Goal: Task Accomplishment & Management: Use online tool/utility

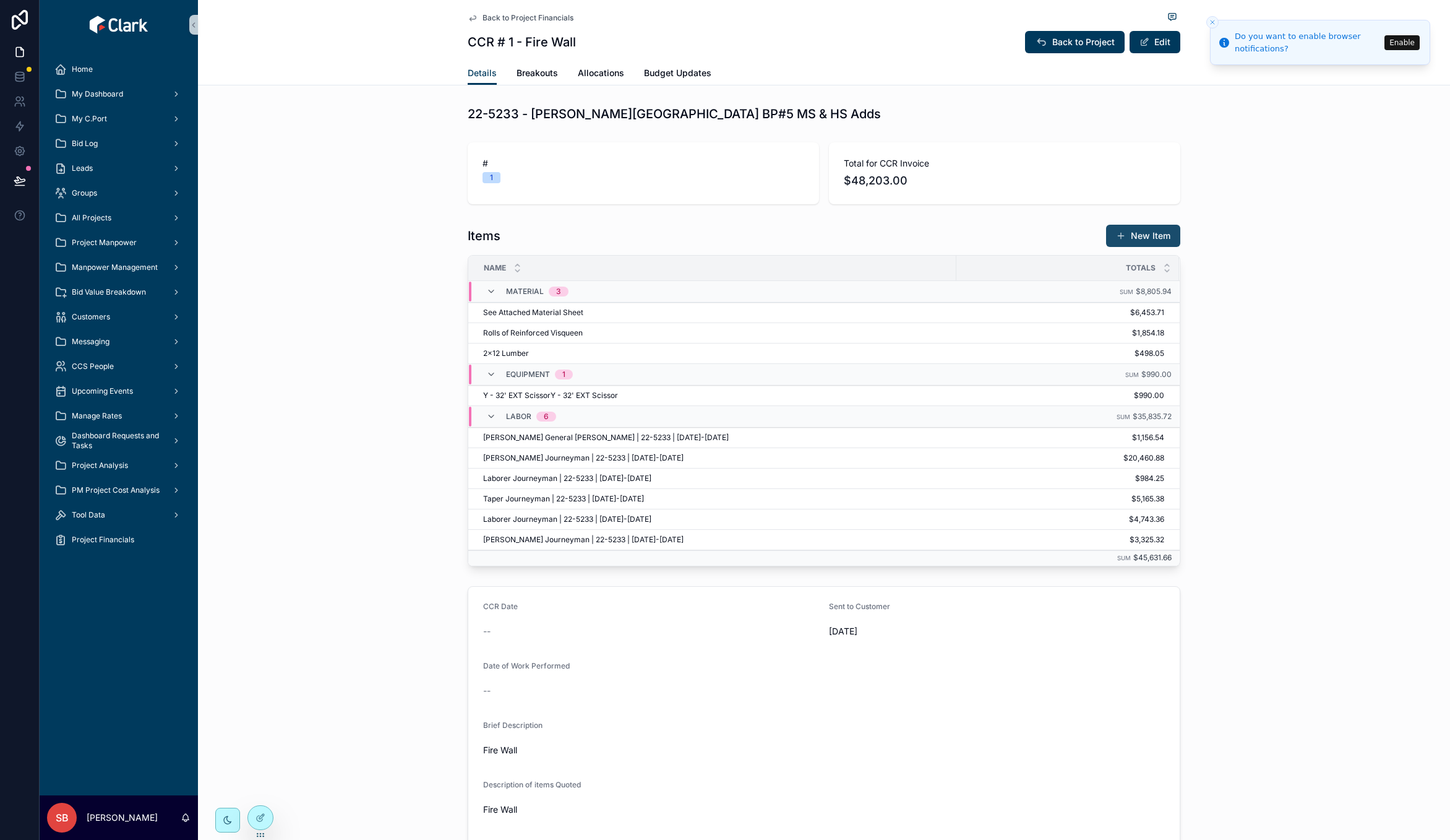
click at [1137, 232] on button "New Item" at bounding box center [1143, 235] width 74 height 22
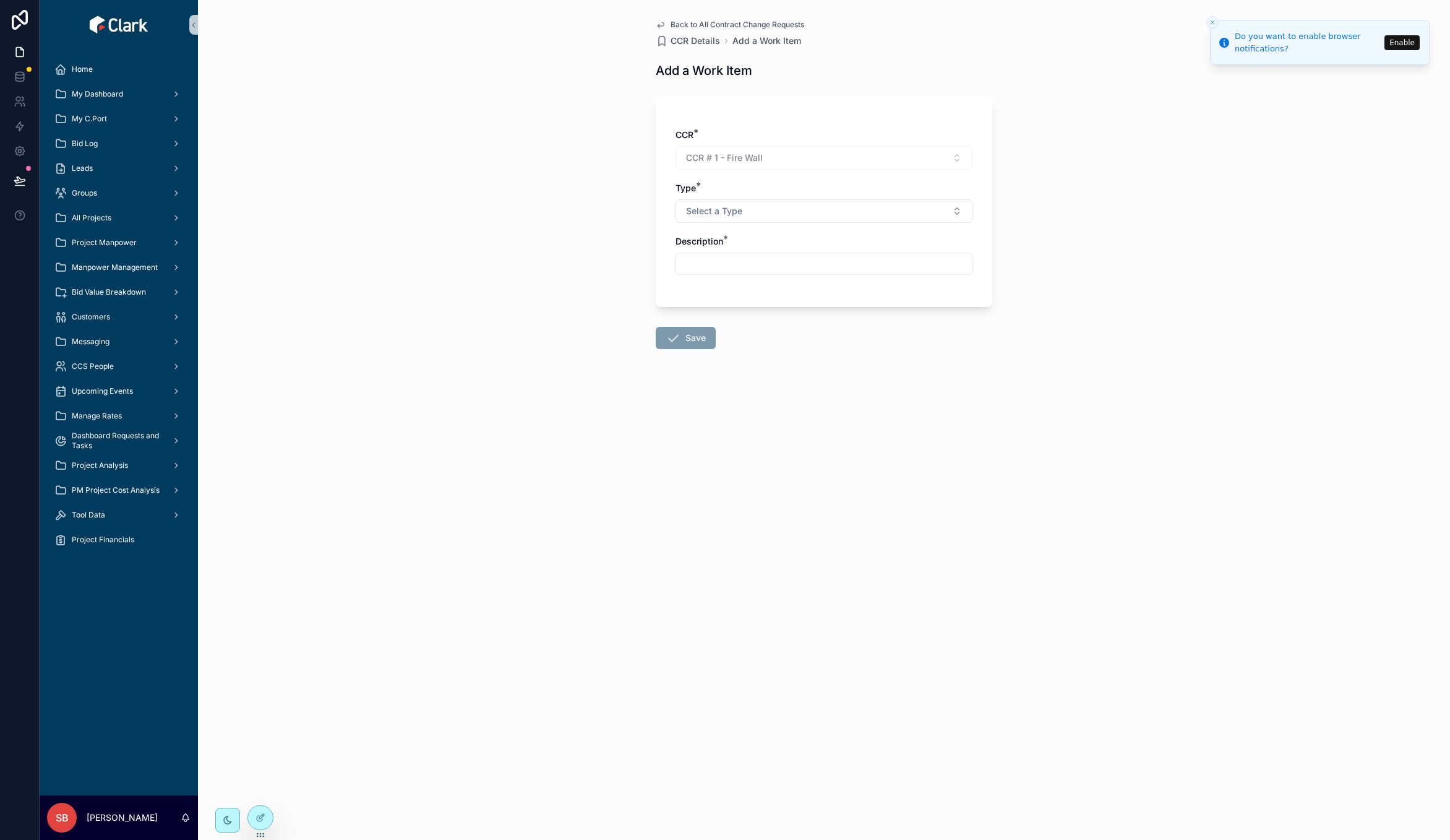
click at [1439, 26] on div "Back to All Contract Change Requests CCR Details Add a Work Item Add a Work Ite…" at bounding box center [824, 420] width 1252 height 840
drag, startPoint x: 324, startPoint y: 118, endPoint x: 318, endPoint y: 99, distance: 19.9
click at [324, 118] on div "Back to All Contract Change Requests CCR Details Add a Work Item Add a Work Ite…" at bounding box center [824, 420] width 1252 height 840
click at [1114, 464] on div "Back to All Contract Change Requests CCR Details Add a Work Item Add a Work Ite…" at bounding box center [824, 420] width 1252 height 840
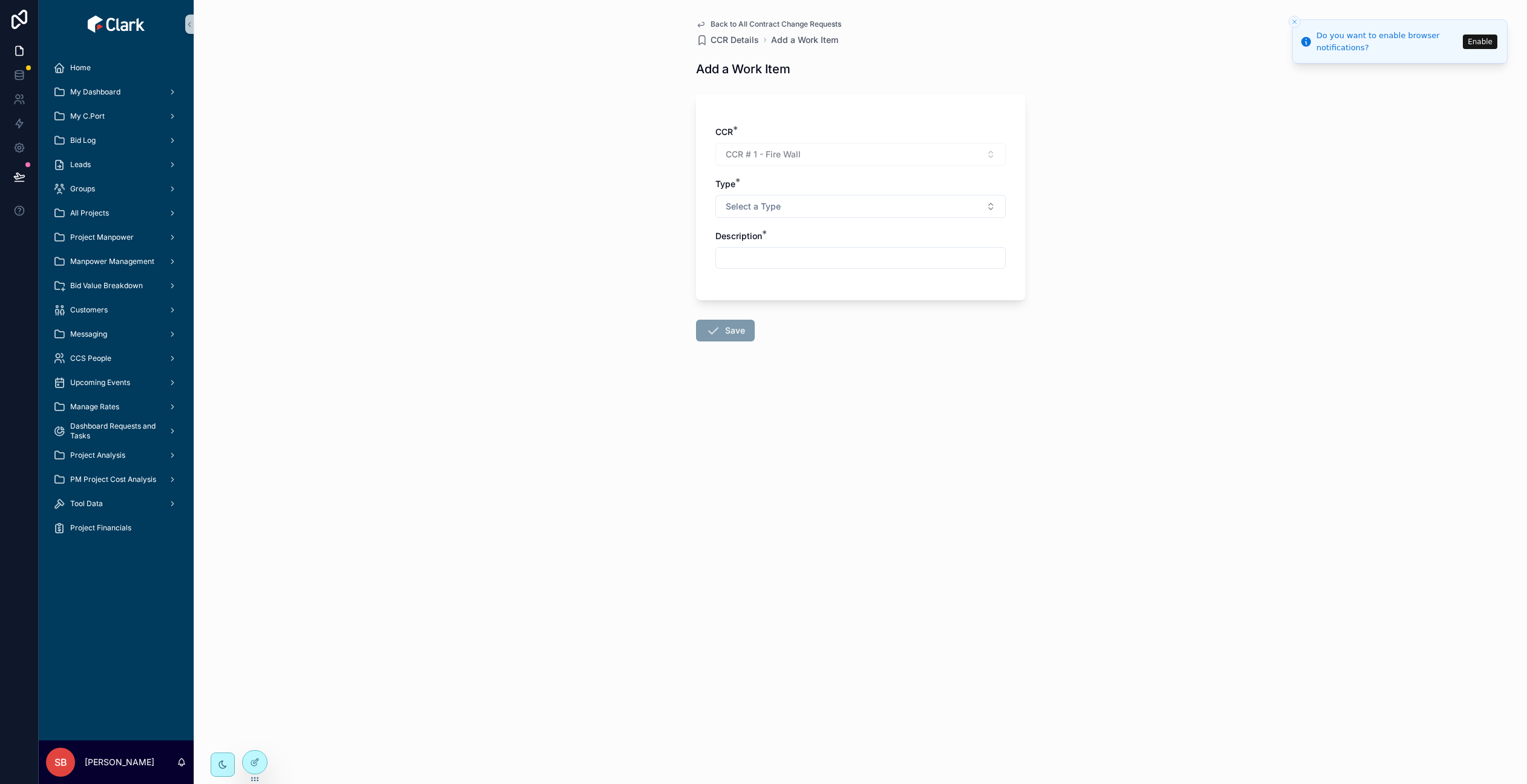
click at [741, 23] on span "Back to All Contract Change Requests" at bounding box center [776, 24] width 130 height 10
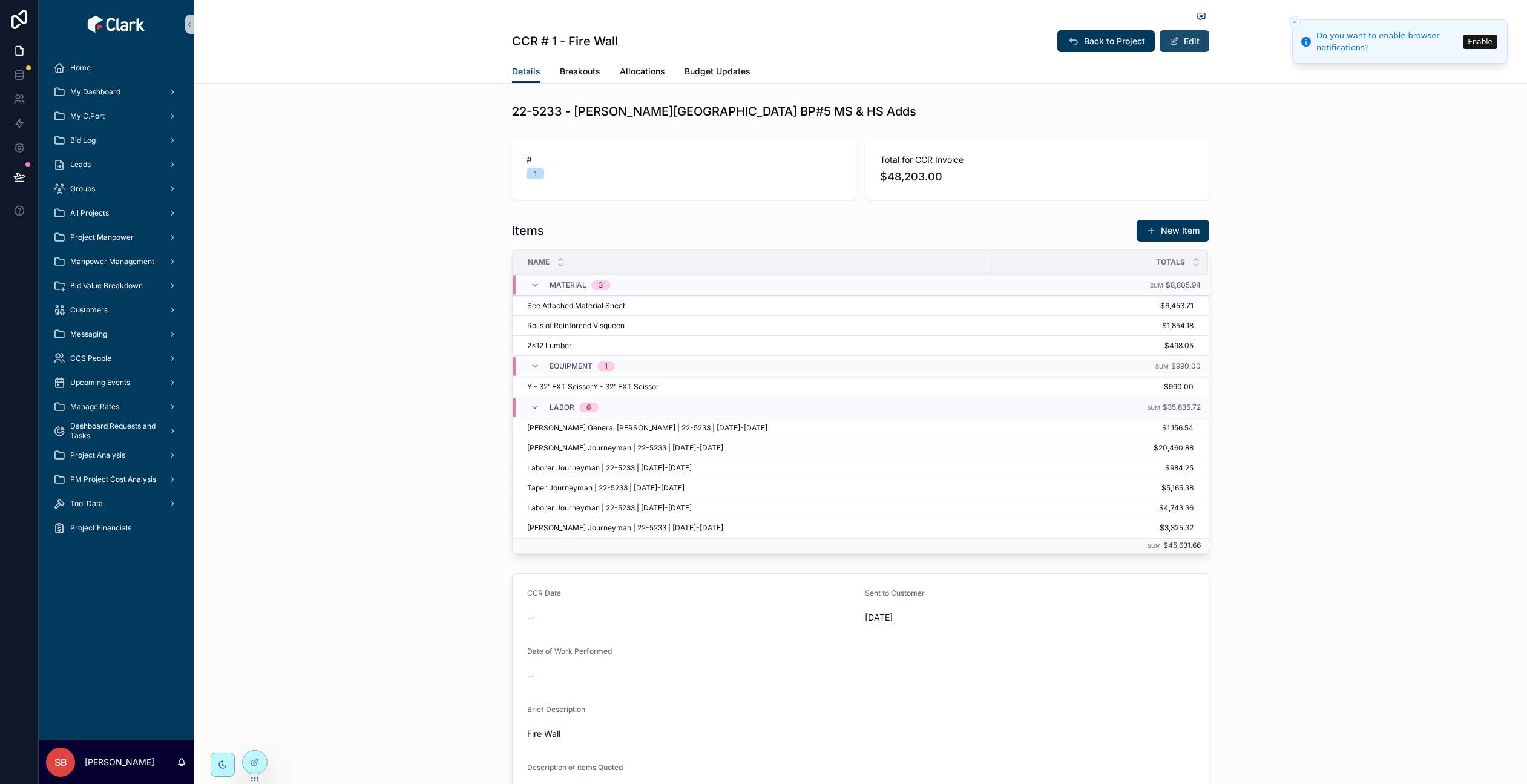
drag, startPoint x: 1091, startPoint y: 40, endPoint x: 1184, endPoint y: 31, distance: 93.4
click at [1090, 40] on span "Back to Project" at bounding box center [1115, 41] width 61 height 12
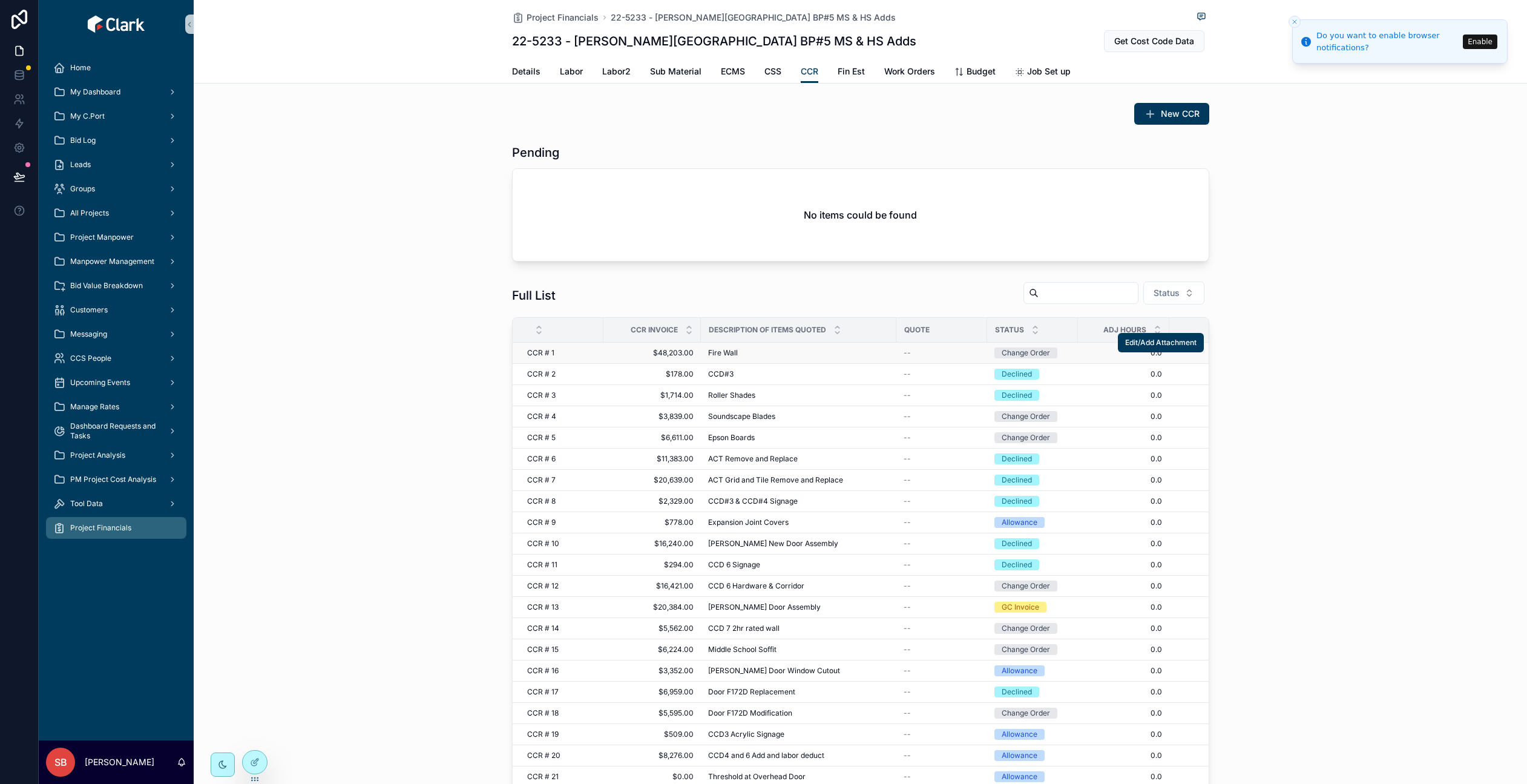
click at [651, 354] on span "$48,203.00" at bounding box center [652, 352] width 83 height 10
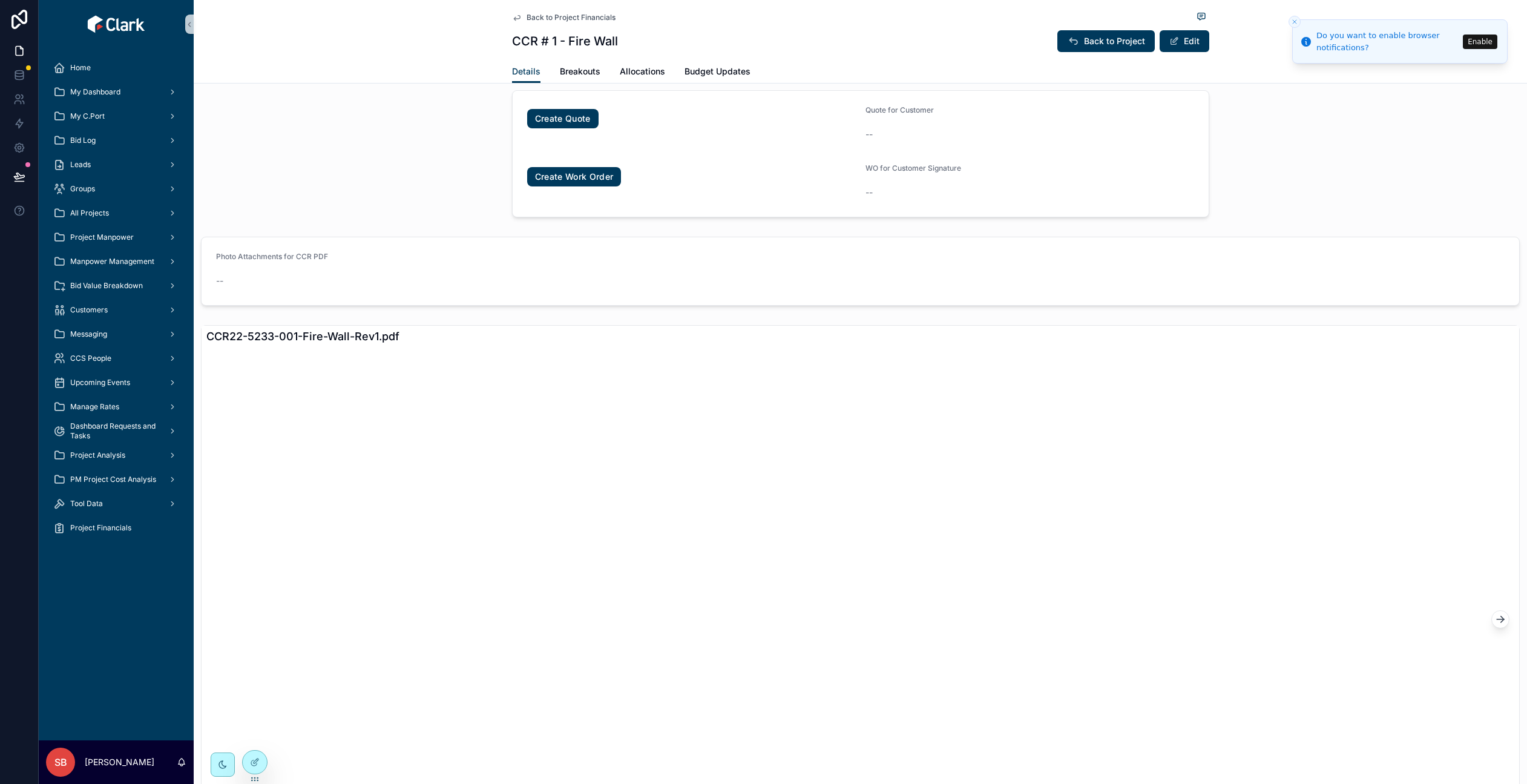
scroll to position [743, 0]
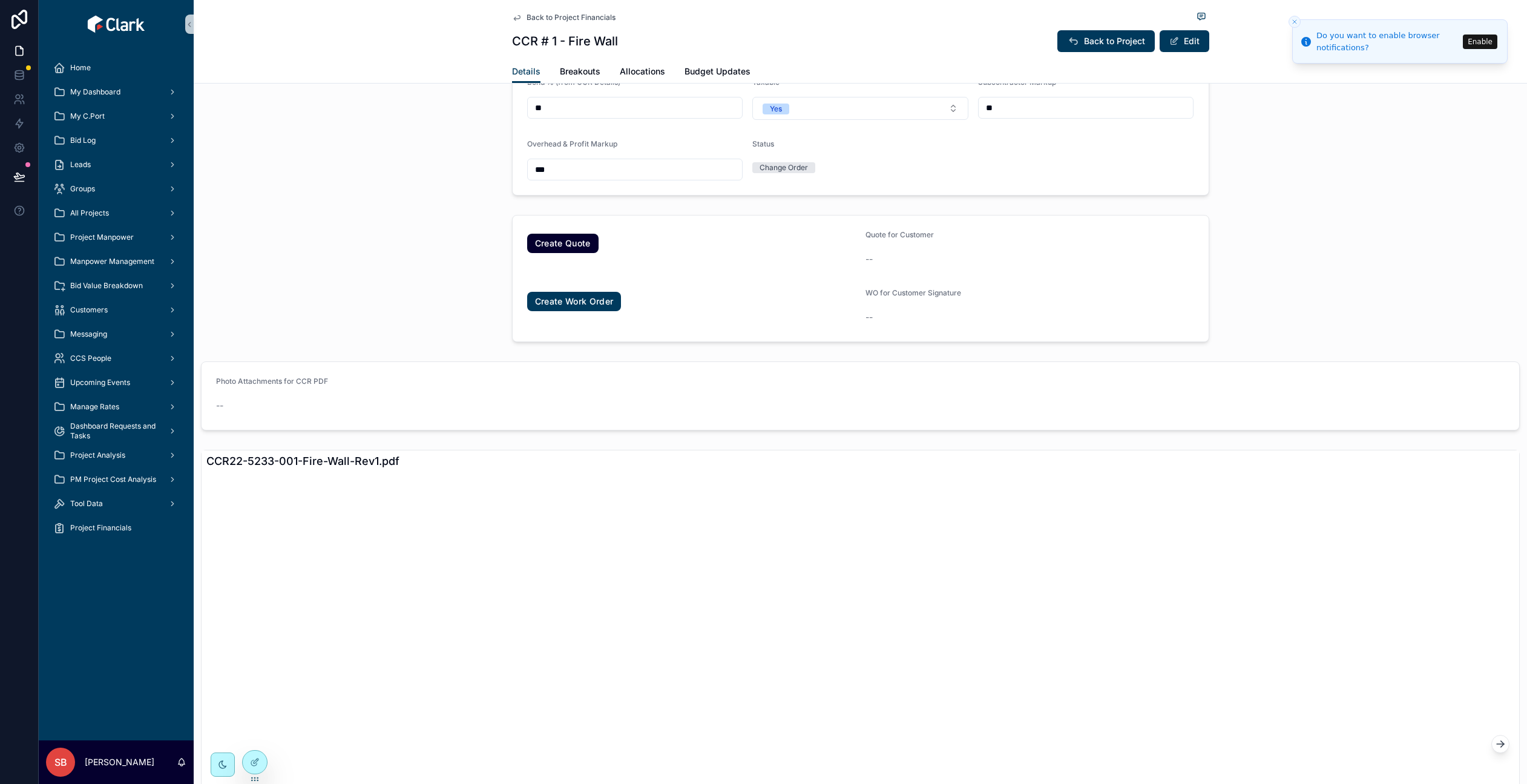
click at [552, 253] on link "Create Quote" at bounding box center [562, 244] width 71 height 19
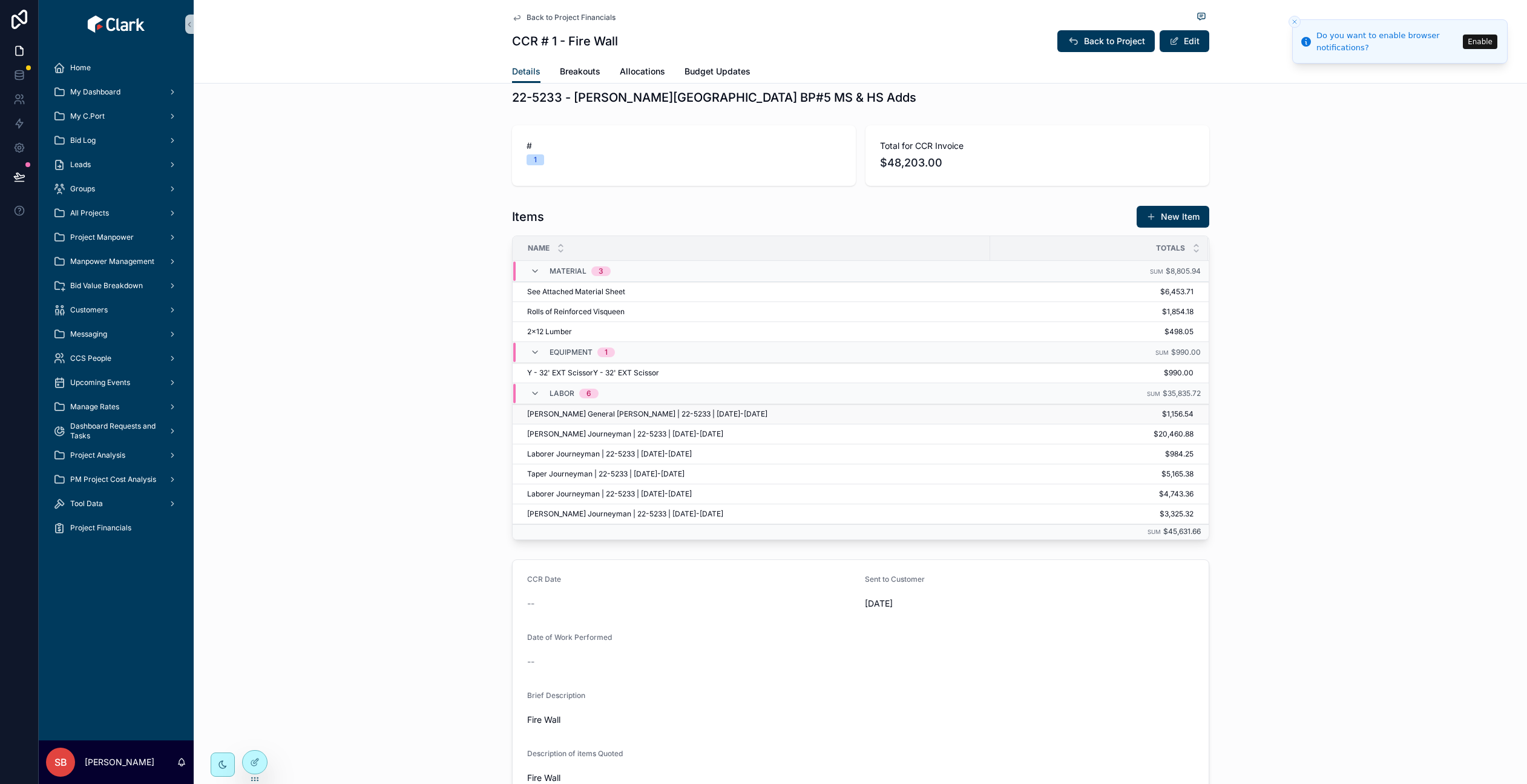
scroll to position [0, 0]
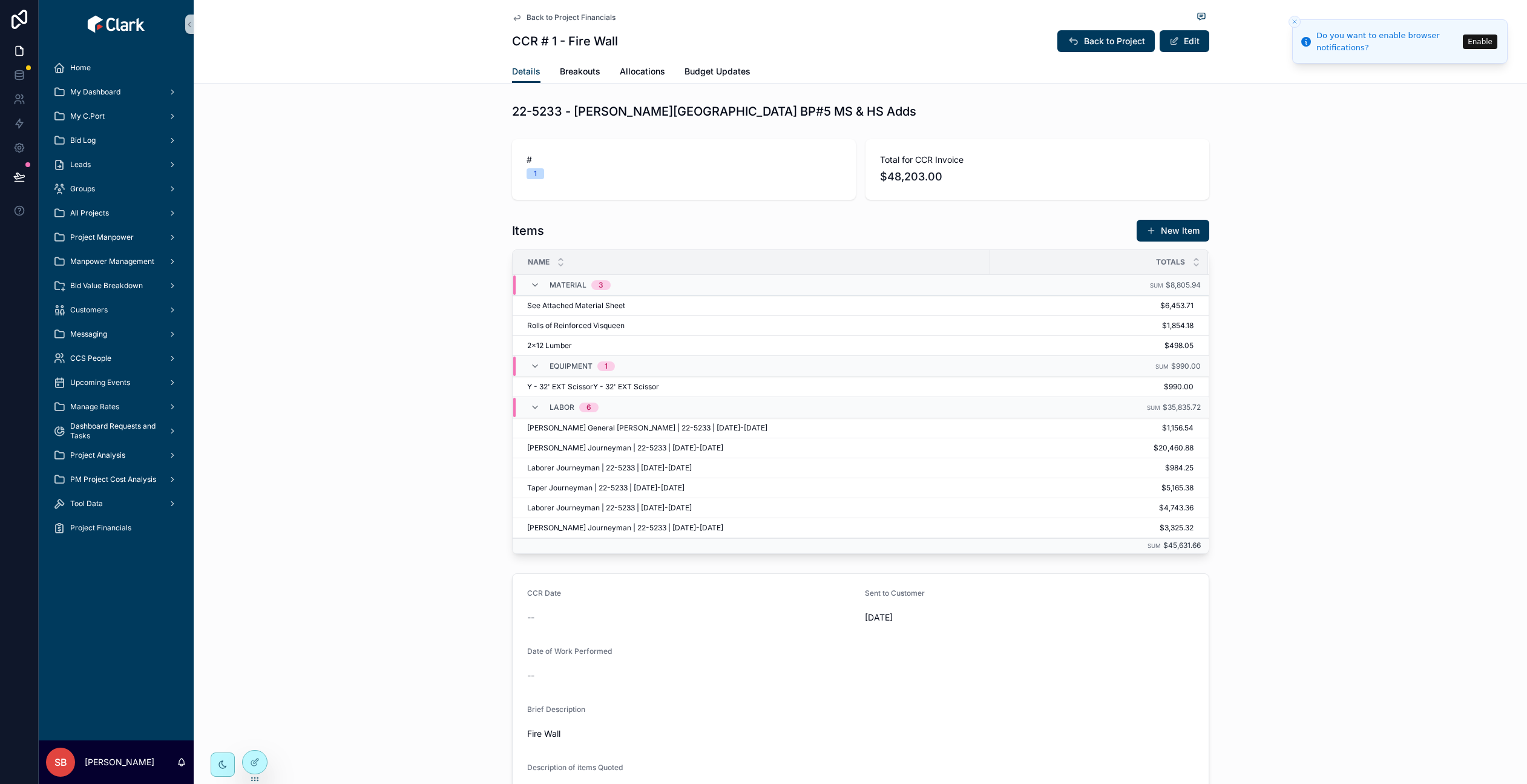
click at [611, 427] on span "[PERSON_NAME] General [PERSON_NAME] | 22-5233 | [DATE]-[DATE]" at bounding box center [647, 427] width 241 height 10
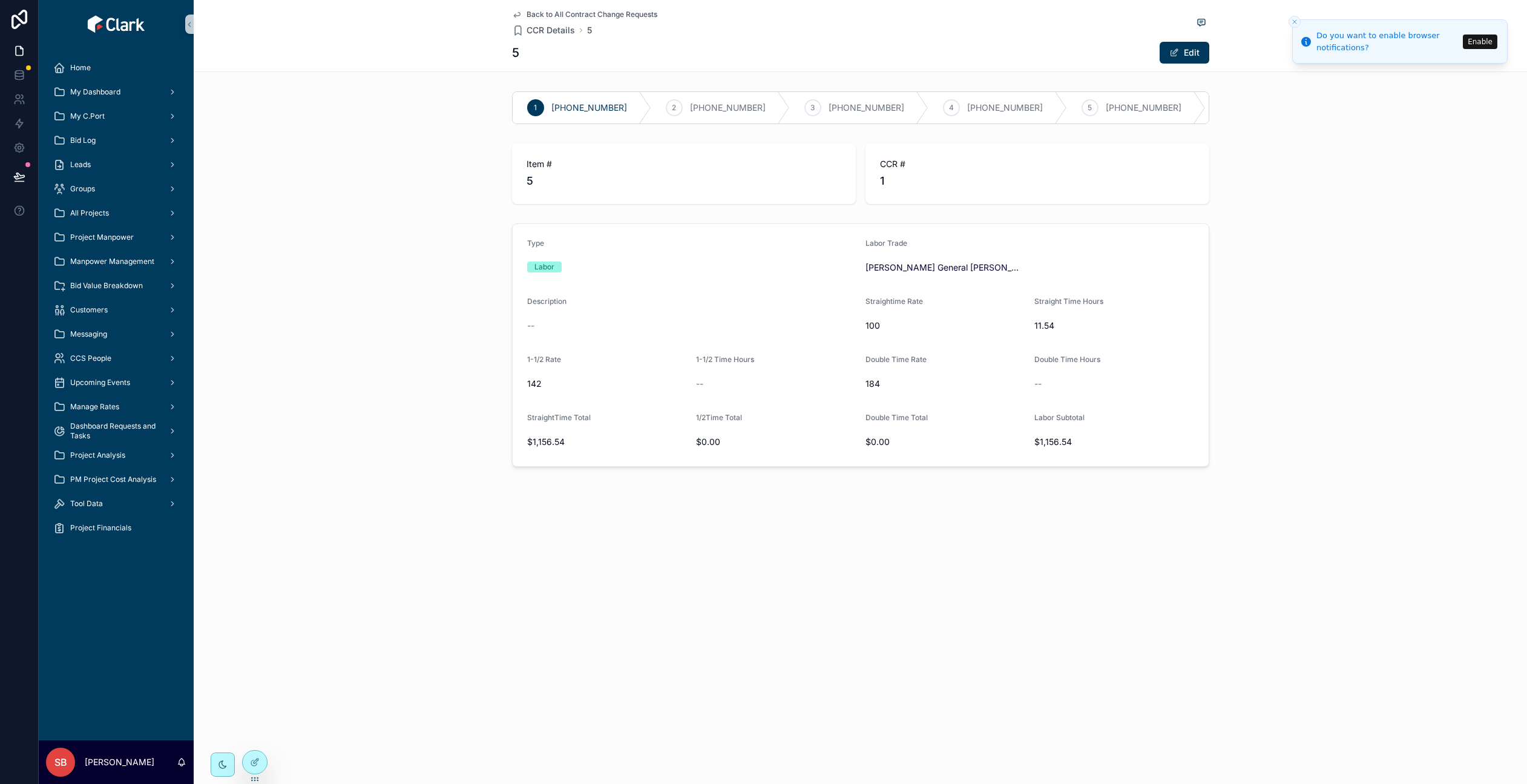
click at [561, 13] on span "Back to All Contract Change Requests" at bounding box center [591, 14] width 130 height 10
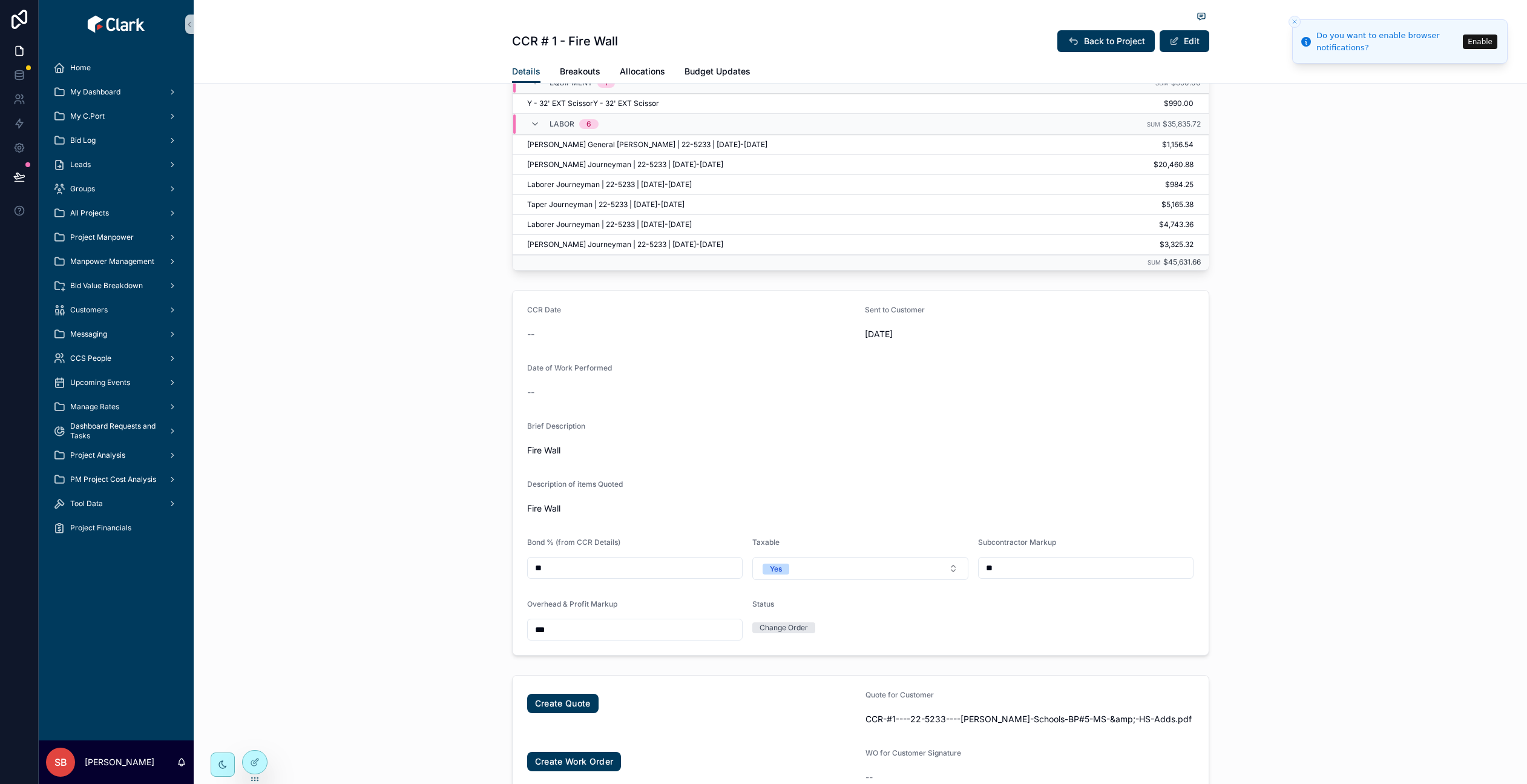
scroll to position [363, 0]
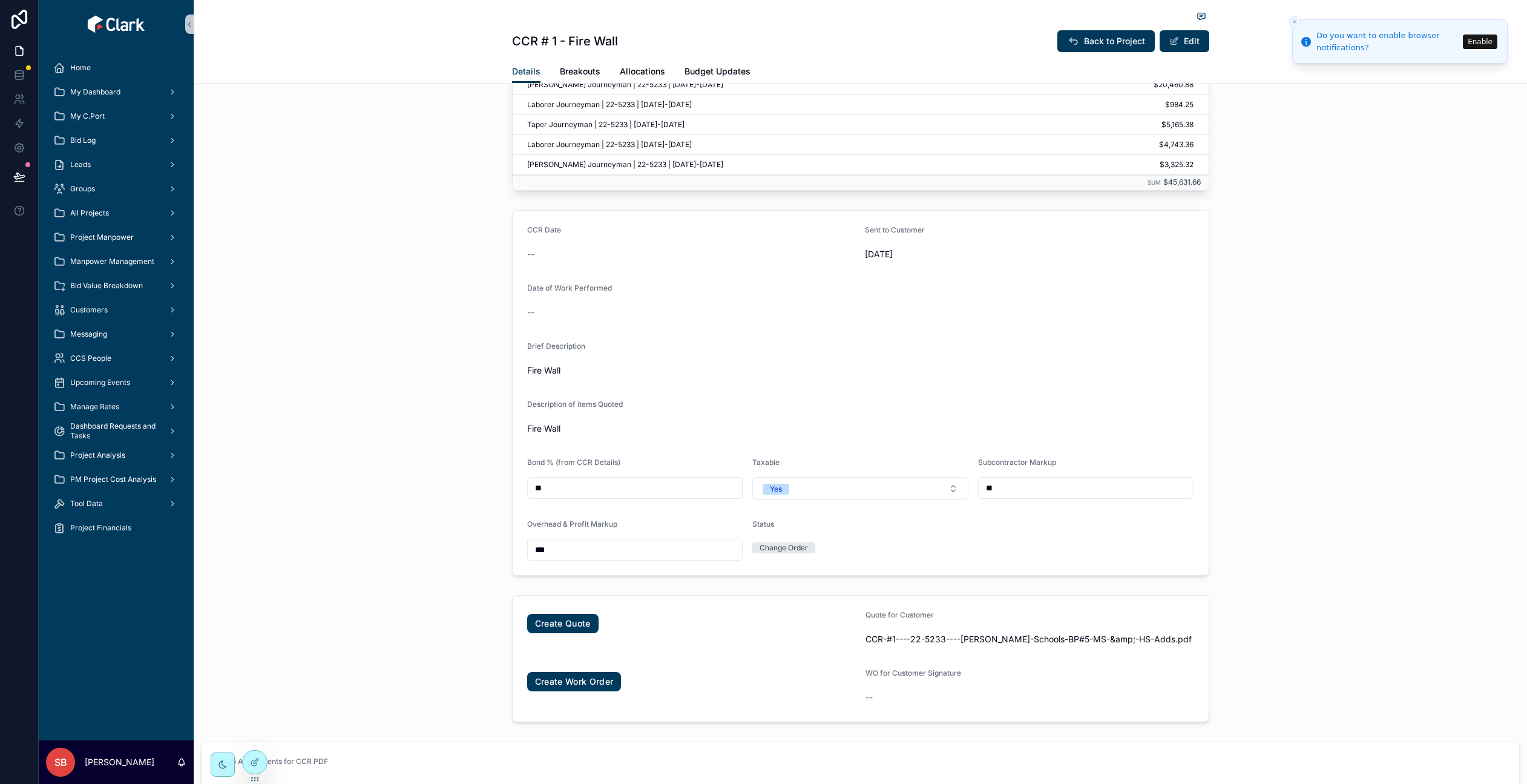
click at [1265, 416] on div "CCR Date -- Sent to Customer [DATE] Date of Work Performed -- Brief Description…" at bounding box center [860, 393] width 1334 height 376
drag, startPoint x: 1433, startPoint y: 272, endPoint x: 1426, endPoint y: 254, distance: 19.3
click at [1433, 270] on div "CCR Date -- Sent to Customer [DATE] Date of Work Performed -- Brief Description…" at bounding box center [860, 393] width 1334 height 376
